Goal: Browse casually: Explore the website without a specific task or goal

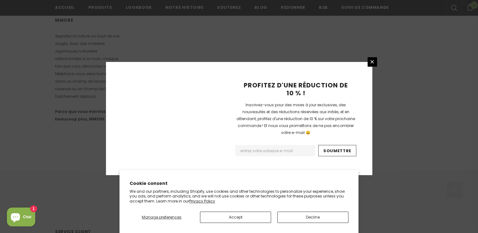
scroll to position [426, 0]
